Goal: Information Seeking & Learning: Learn about a topic

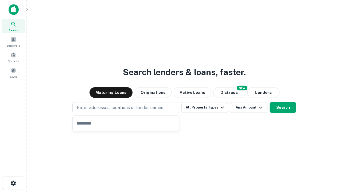
type input "**********"
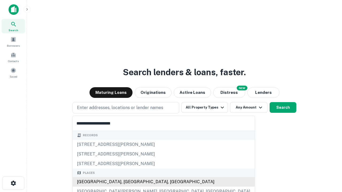
click at [128, 182] on div "Santa Monica, CA, USA" at bounding box center [164, 182] width 182 height 10
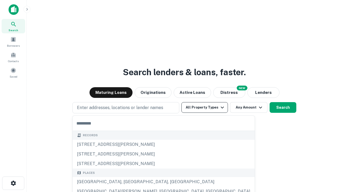
click at [205, 108] on button "All Property Types" at bounding box center [204, 107] width 46 height 11
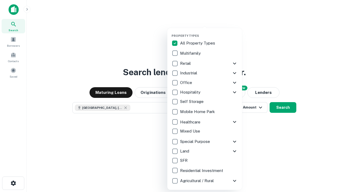
click at [209, 32] on button "button" at bounding box center [208, 32] width 75 height 0
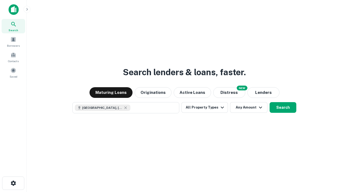
scroll to position [9, 0]
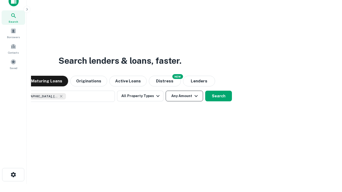
click at [166, 91] on button "Any Amount" at bounding box center [184, 96] width 37 height 11
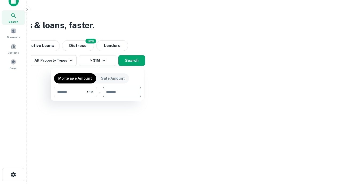
type input "*******"
click at [97, 97] on button "button" at bounding box center [97, 97] width 87 height 0
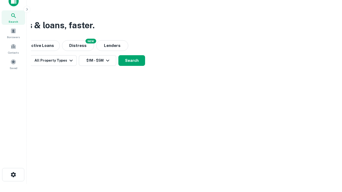
scroll to position [9, 0]
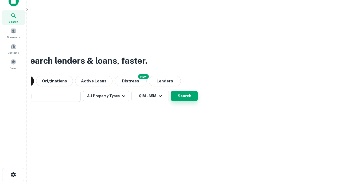
click at [171, 91] on button "Search" at bounding box center [184, 96] width 27 height 11
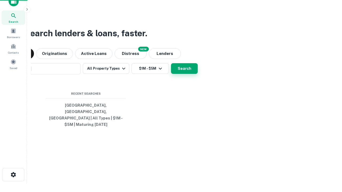
scroll to position [17, 151]
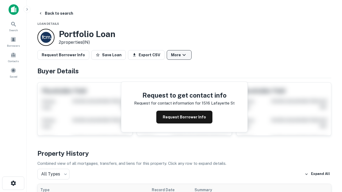
click at [179, 55] on button "More" at bounding box center [179, 55] width 25 height 10
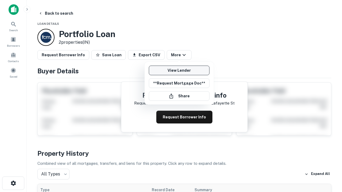
click at [179, 71] on link "View Lender" at bounding box center [179, 71] width 61 height 10
